Goal: Browse casually

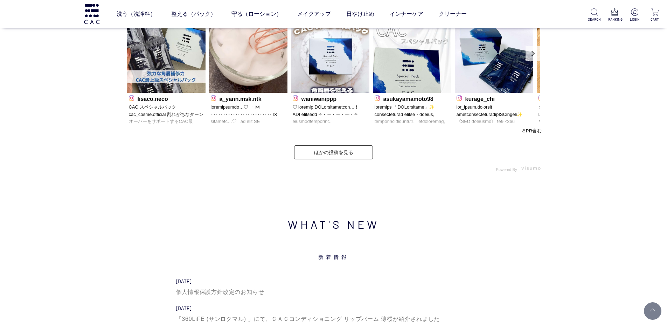
scroll to position [2137, 0]
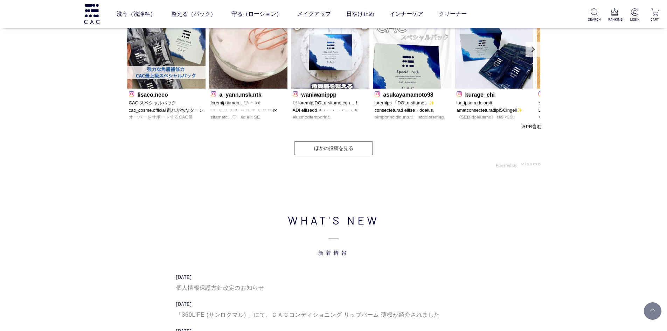
click at [407, 112] on p at bounding box center [412, 110] width 75 height 22
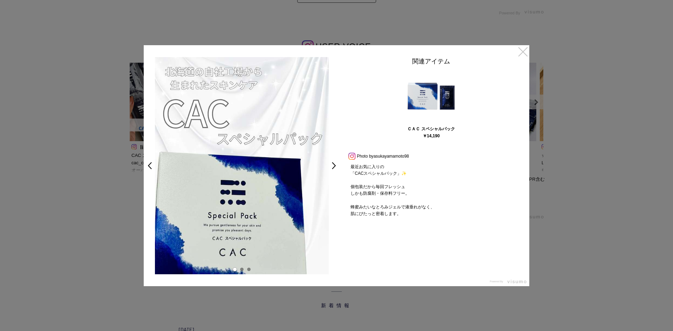
click at [521, 53] on link "×" at bounding box center [522, 51] width 13 height 13
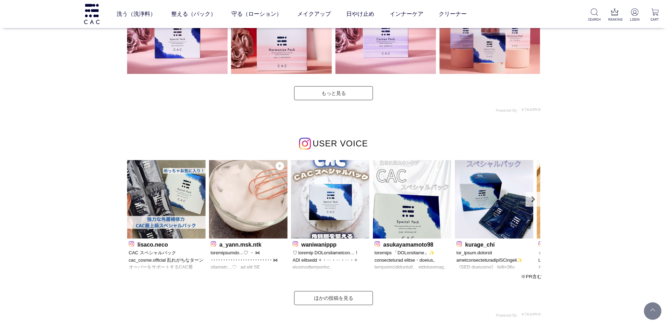
scroll to position [1925, 0]
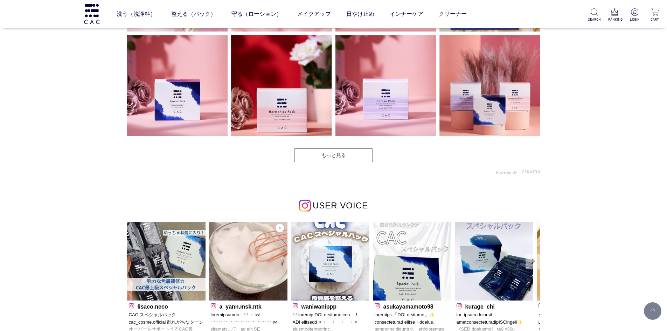
click at [532, 264] on link "Next" at bounding box center [533, 261] width 15 height 15
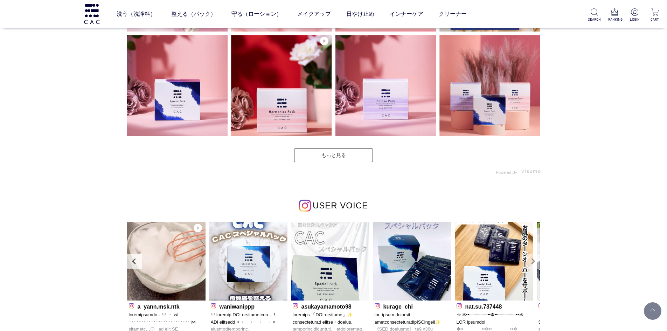
click at [532, 264] on link "Next" at bounding box center [533, 261] width 15 height 15
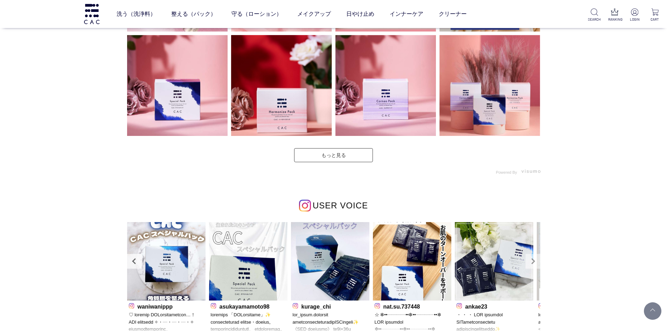
click at [532, 262] on link "Next" at bounding box center [533, 261] width 15 height 15
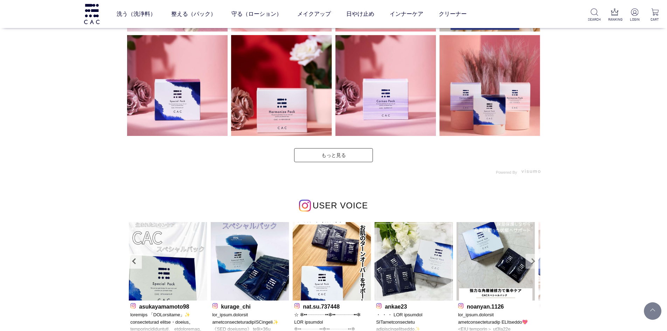
click at [532, 262] on link "Next" at bounding box center [533, 261] width 15 height 15
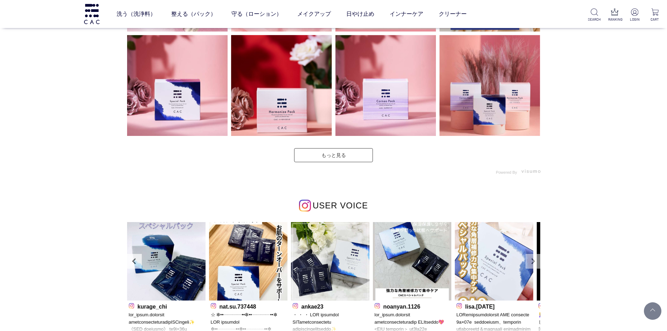
click at [532, 262] on link "Next" at bounding box center [533, 261] width 15 height 15
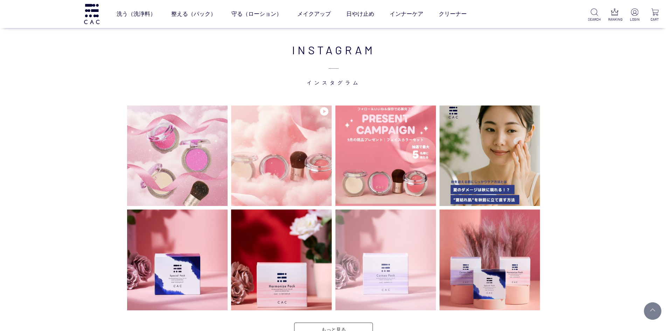
scroll to position [1750, 0]
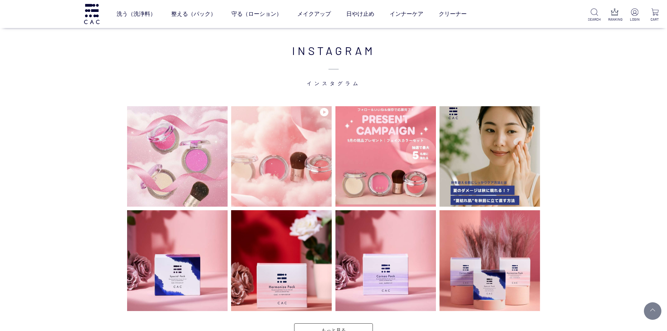
click at [81, 68] on div "INSTAGRAM インスタグラム" at bounding box center [333, 299] width 667 height 585
